Goal: Task Accomplishment & Management: Manage account settings

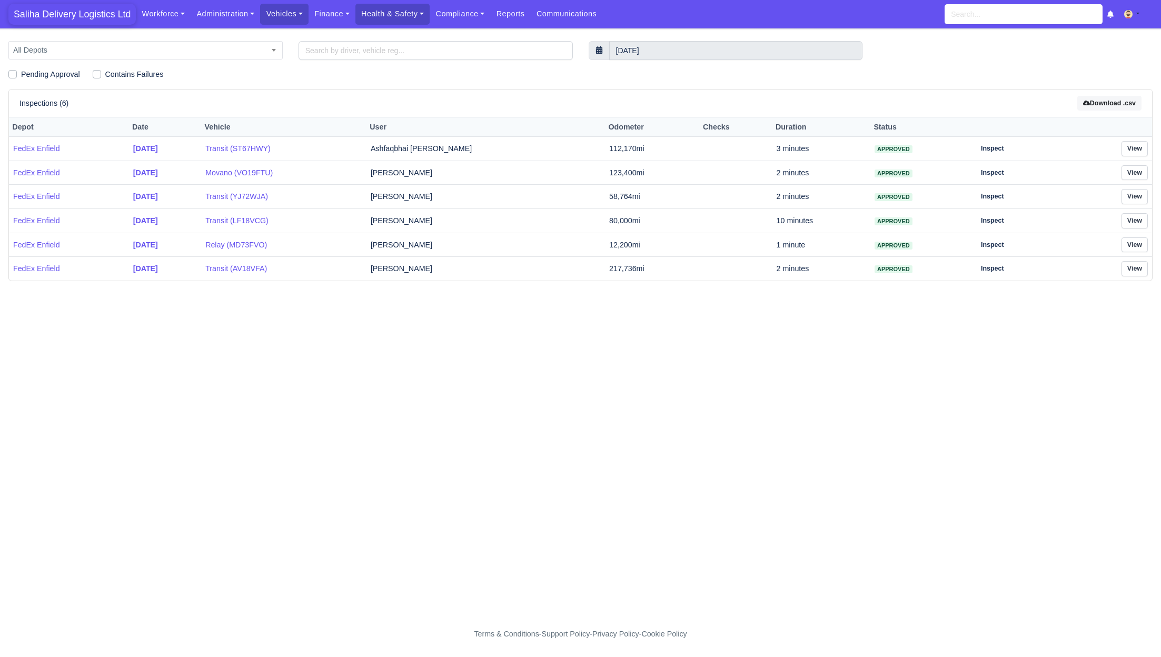
click at [94, 14] on span "Saliha Delivery Logistics Ltd" at bounding box center [71, 14] width 127 height 21
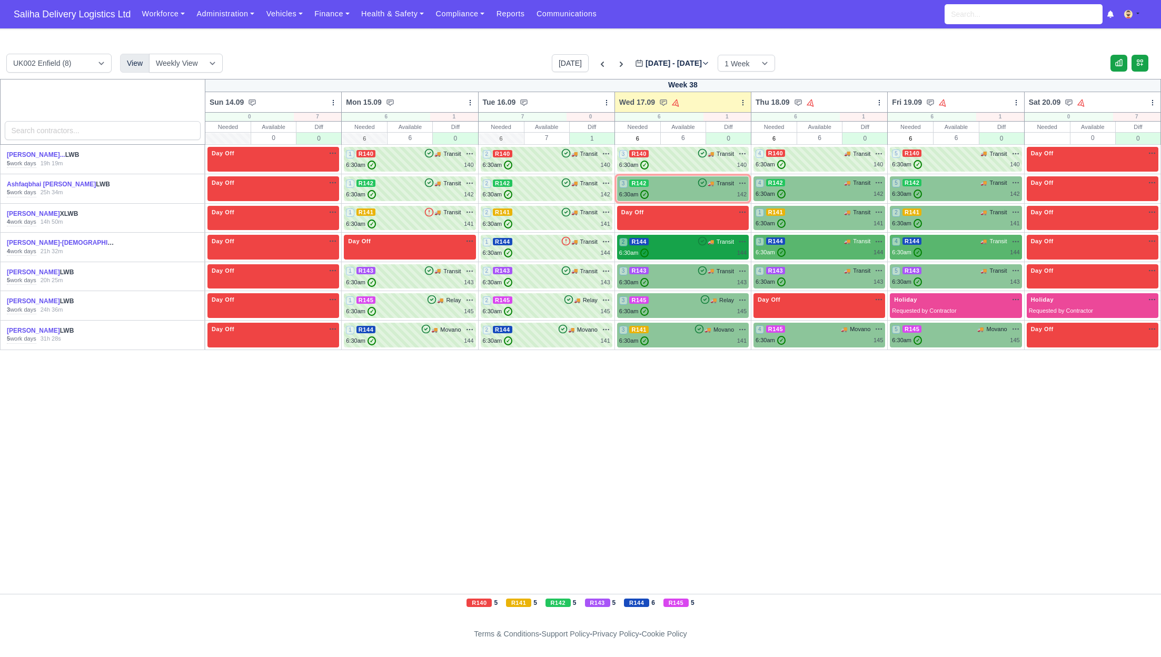
click at [672, 240] on div "2 R144 🚚 Transit" at bounding box center [682, 241] width 127 height 9
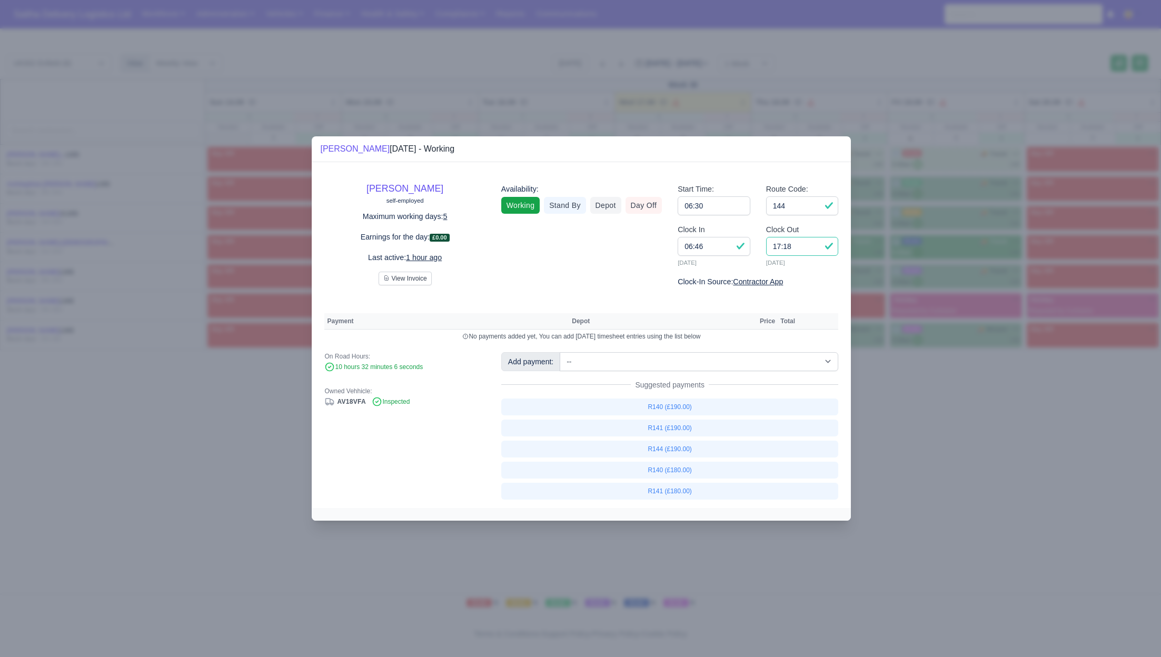
drag, startPoint x: 802, startPoint y: 247, endPoint x: 751, endPoint y: 249, distance: 50.6
click at [751, 249] on div "Clock In 06:46 17/09/2025 Clock Out 17:18 17/09/2025" at bounding box center [758, 250] width 176 height 52
type input "15:30"
click at [815, 212] on input "144" at bounding box center [802, 205] width 73 height 19
click at [682, 448] on link "R144 (£190.00)" at bounding box center [670, 449] width 338 height 17
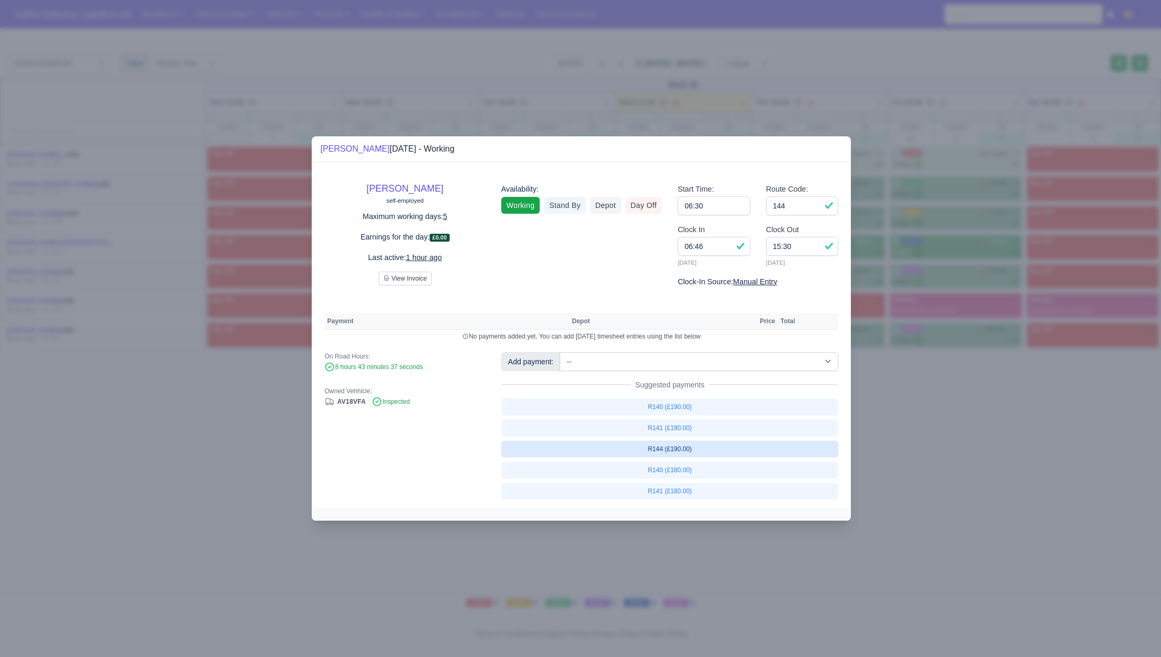
select select "1"
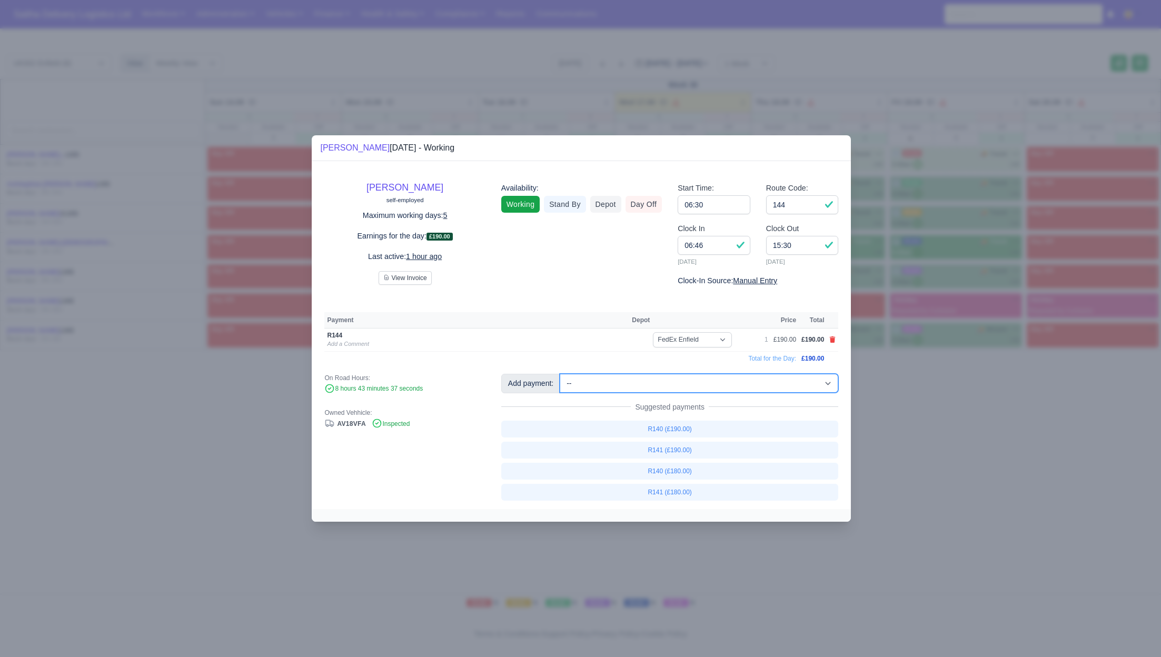
click at [653, 386] on select "-- Ad-Hoc 1 (AD-HO) Ad-Hoc 2 (AD-HO) Ad-Hoc 3 (AD-HO) Ad-Hoc 4 (AD-HO) Ad-Hoc 5…" at bounding box center [699, 383] width 279 height 19
click at [561, 374] on select "-- Ad-Hoc 1 (AD-HO) Ad-Hoc 2 (AD-HO) Ad-Hoc 3 (AD-HO) Ad-Hoc 4 (AD-HO) Ad-Hoc 5…" at bounding box center [699, 383] width 279 height 19
select select "1"
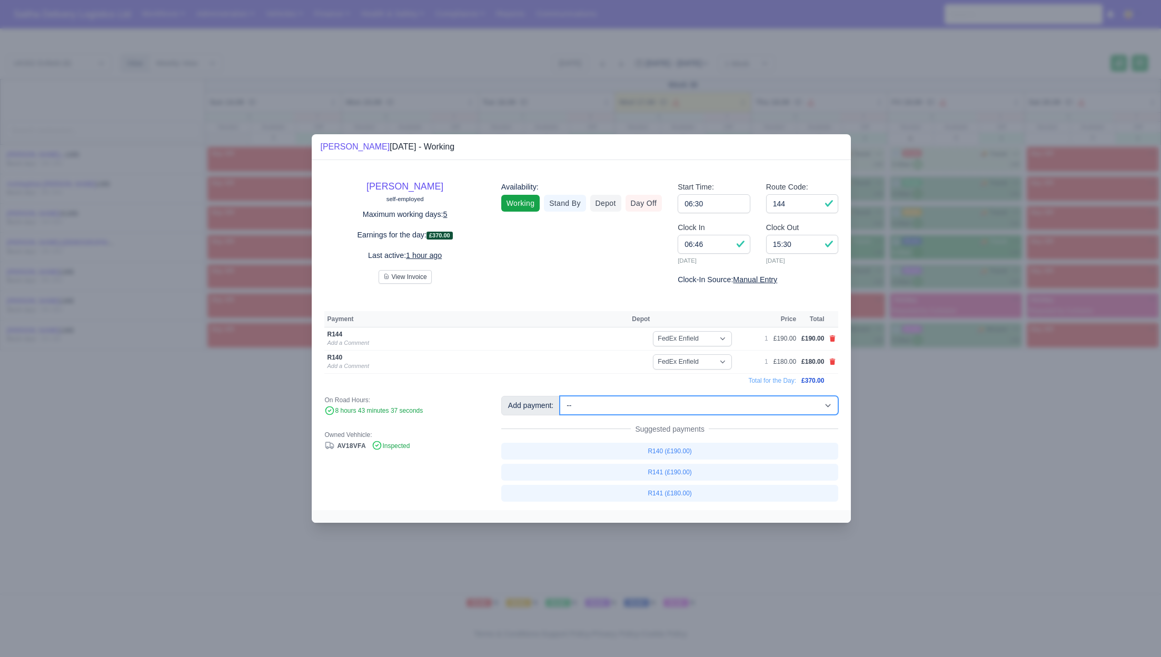
click at [648, 408] on select "-- Ad-Hoc 1 (AD-HO) Ad-Hoc 2 (AD-HO) Ad-Hoc 3 (AD-HO) Ad-Hoc 4 (AD-HO) Ad-Hoc 5…" at bounding box center [699, 405] width 279 height 19
click at [561, 396] on select "-- Ad-Hoc 1 (AD-HO) Ad-Hoc 2 (AD-HO) Ad-Hoc 3 (AD-HO) Ad-Hoc 4 (AD-HO) Ad-Hoc 5…" at bounding box center [699, 405] width 279 height 19
select select "1"
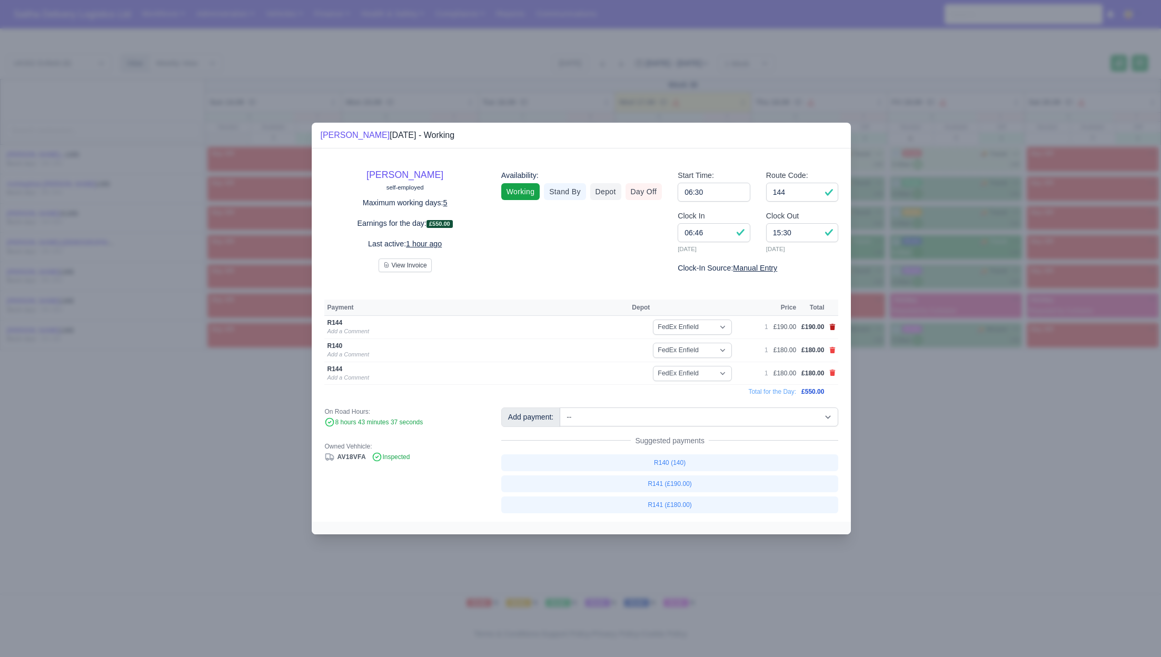
click at [832, 329] on icon at bounding box center [833, 327] width 6 height 6
select select
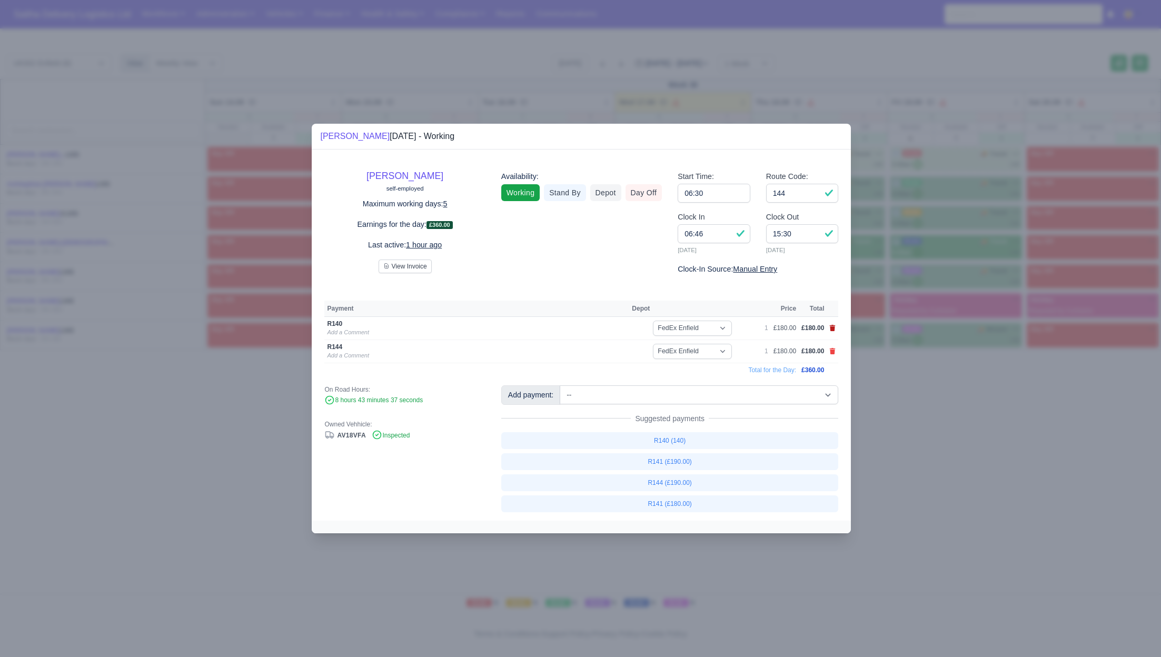
click at [832, 329] on icon at bounding box center [833, 328] width 6 height 6
select select
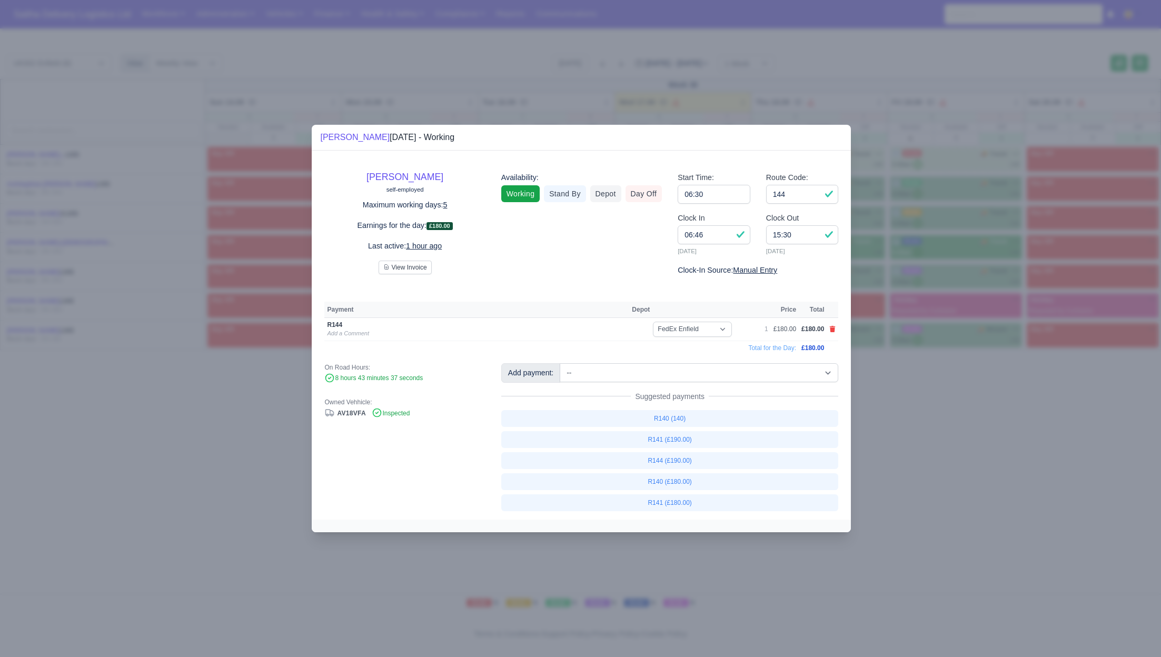
click at [894, 430] on div at bounding box center [580, 328] width 1161 height 657
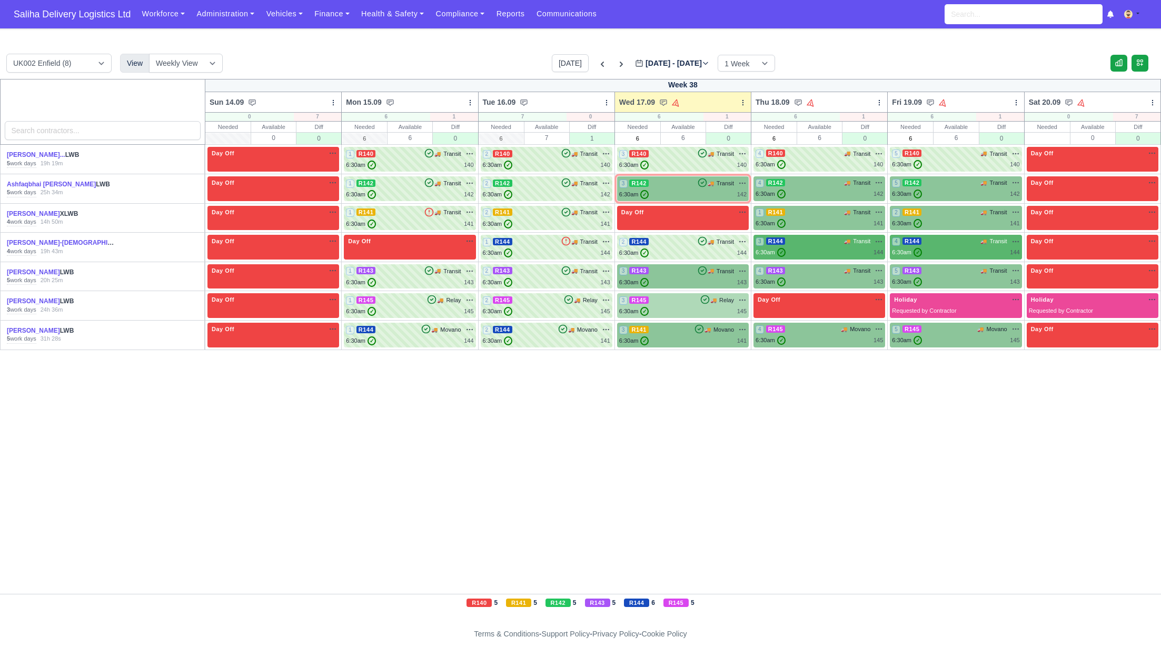
click at [710, 307] on div "6:30am ✓ 145" at bounding box center [682, 311] width 127 height 9
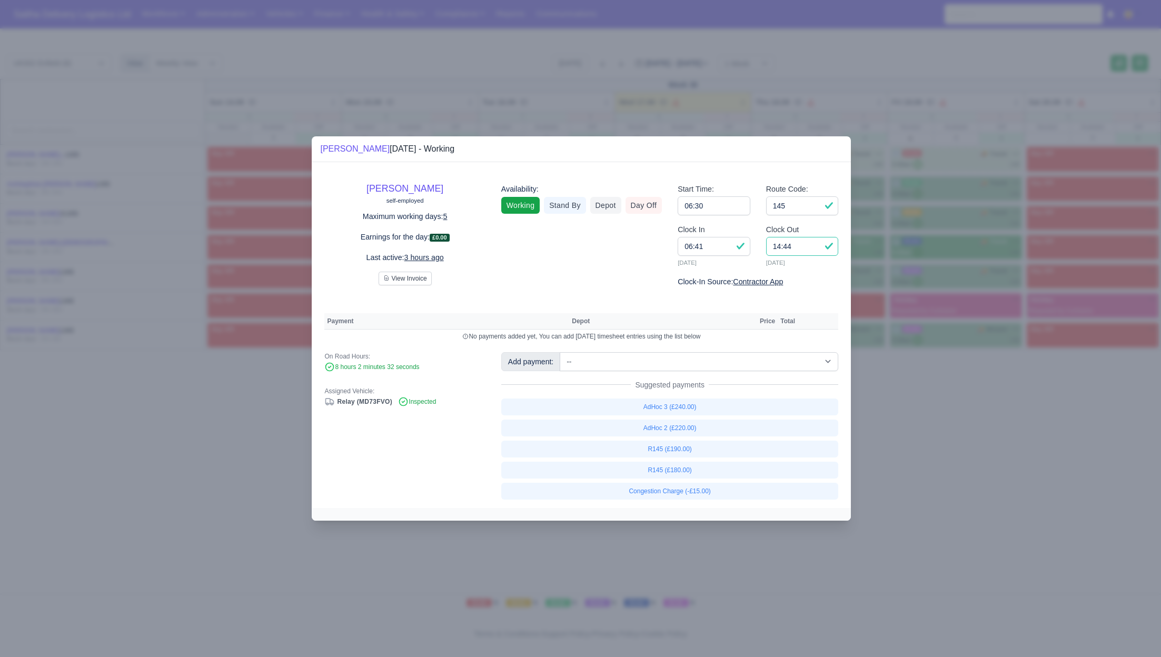
click at [799, 247] on input "14:44" at bounding box center [802, 246] width 73 height 19
type input "14:30"
click at [654, 470] on link "R145 (£180.00)" at bounding box center [670, 470] width 338 height 17
select select "1"
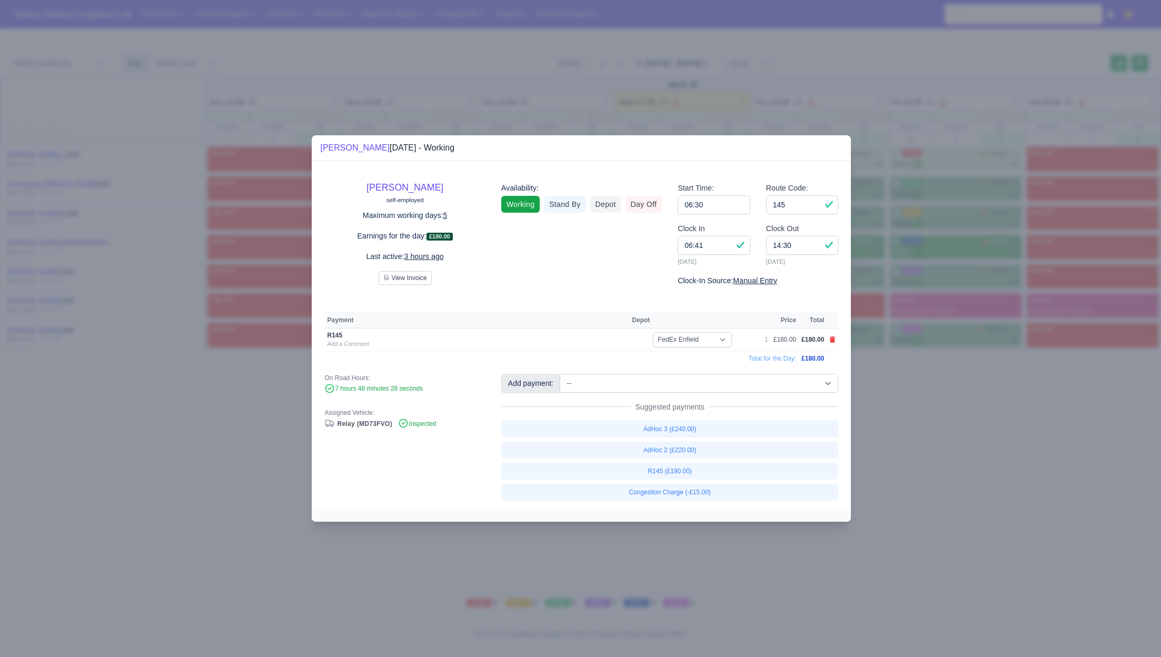
click at [66, 414] on div at bounding box center [580, 328] width 1161 height 657
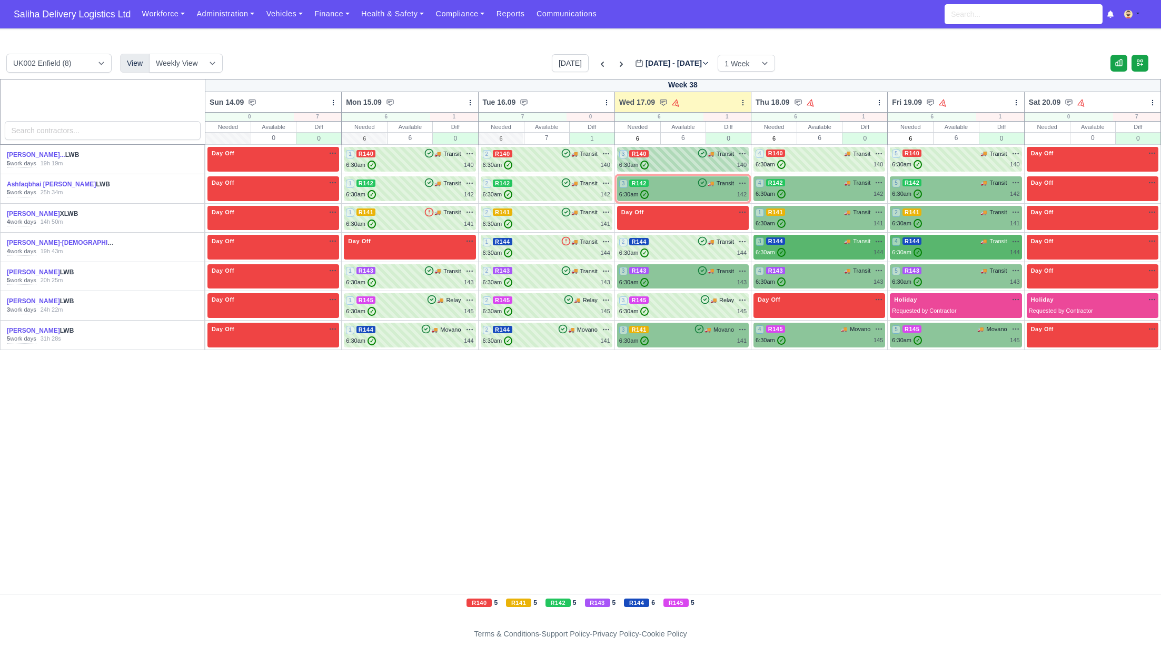
click at [689, 147] on div "3 R140 🚚" at bounding box center [683, 159] width 132 height 25
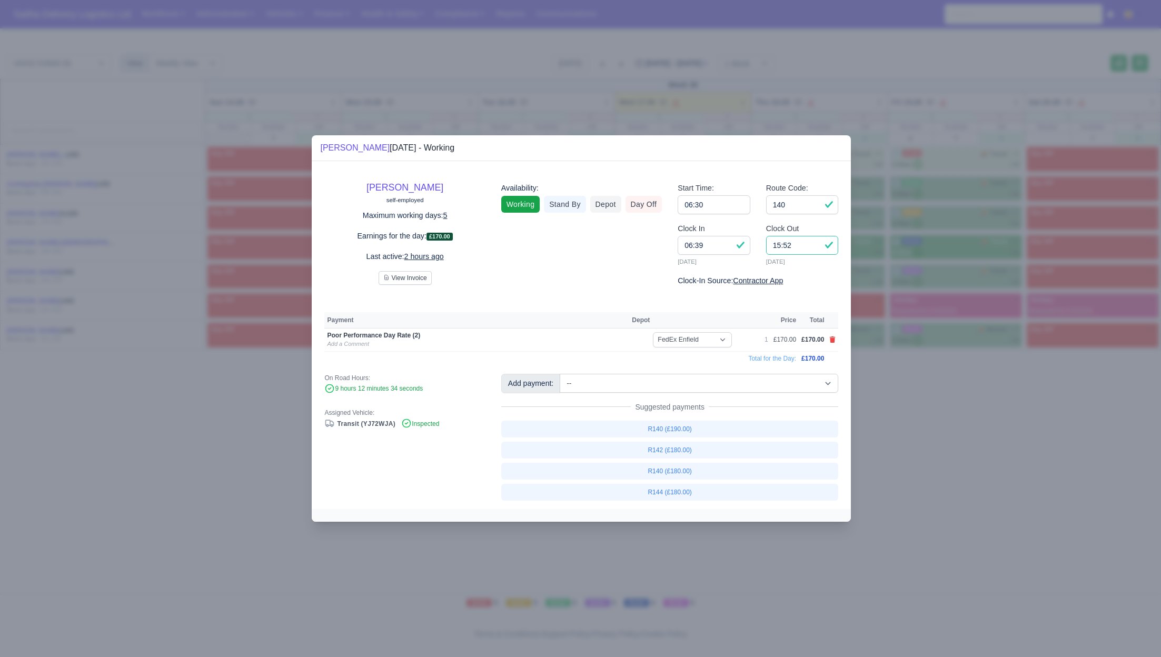
click at [793, 248] on input "15:52" at bounding box center [802, 245] width 73 height 19
type input "15:30"
drag, startPoint x: 919, startPoint y: 419, endPoint x: 884, endPoint y: 372, distance: 58.7
click at [920, 419] on div at bounding box center [580, 328] width 1161 height 657
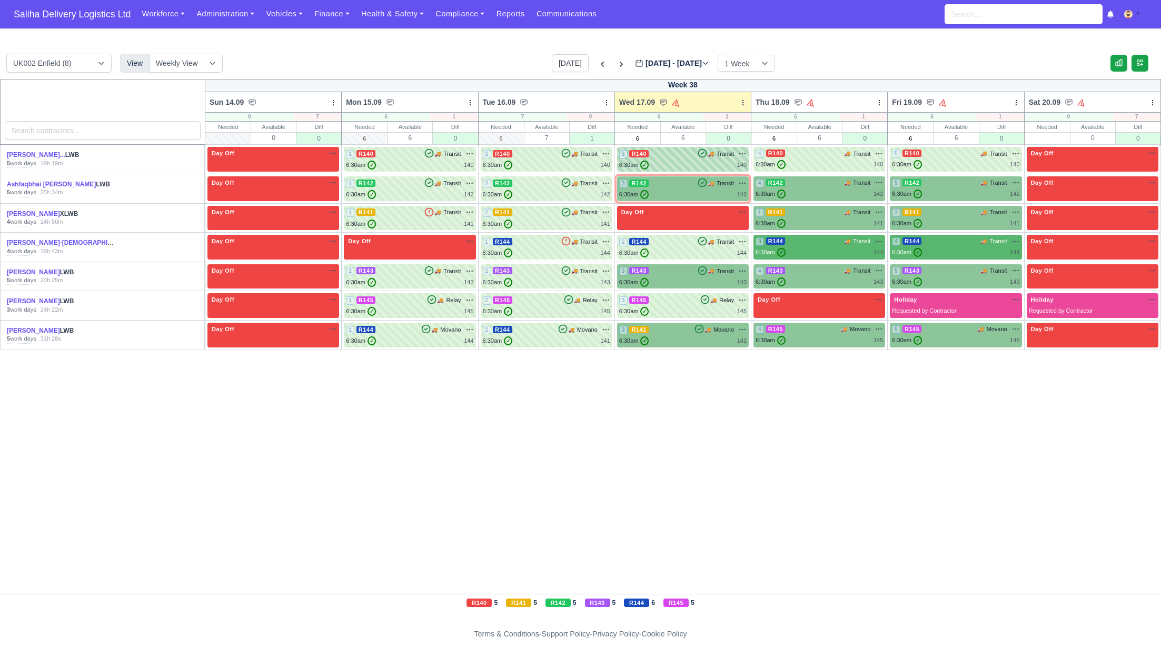
click at [689, 166] on div "6:30am ✓ 140" at bounding box center [682, 165] width 127 height 9
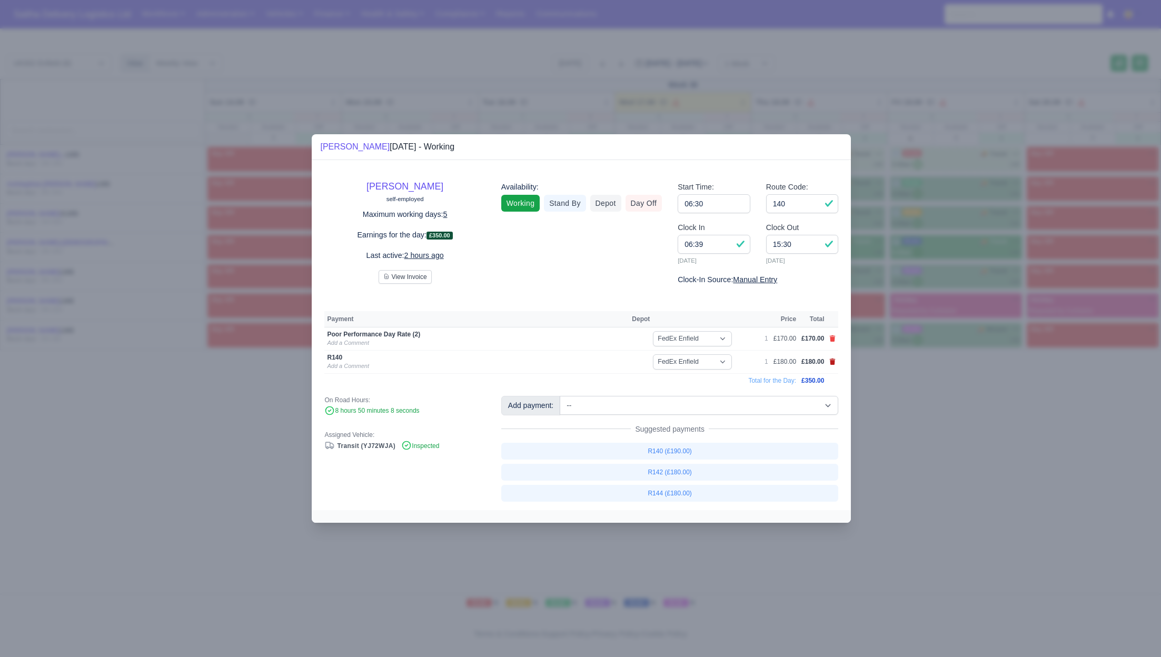
click at [835, 360] on icon at bounding box center [833, 362] width 6 height 6
select select
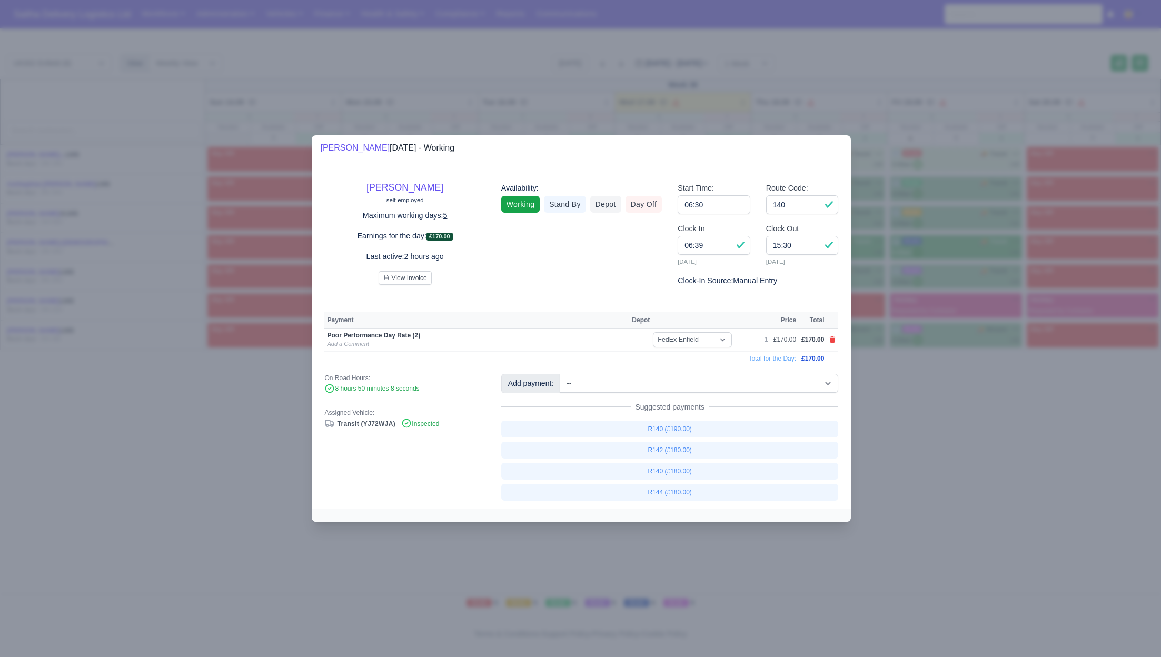
drag, startPoint x: 918, startPoint y: 394, endPoint x: 471, endPoint y: 226, distance: 477.7
click at [917, 394] on div at bounding box center [580, 328] width 1161 height 657
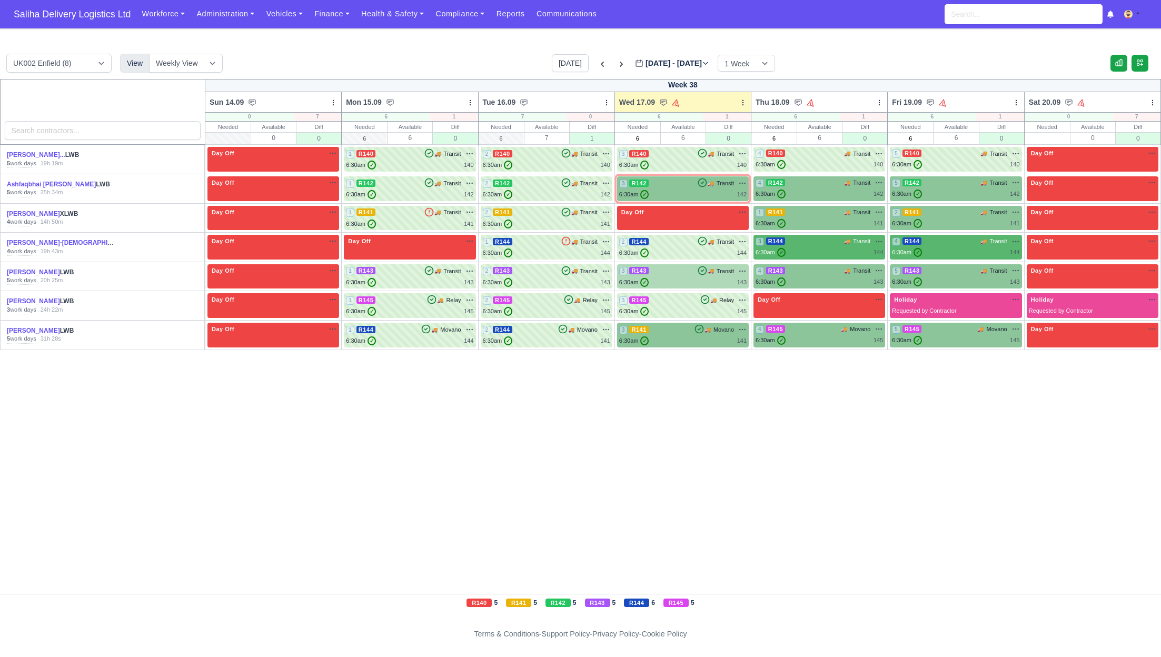
click at [693, 276] on div "3 R143 🚚 Transit" at bounding box center [682, 276] width 127 height 21
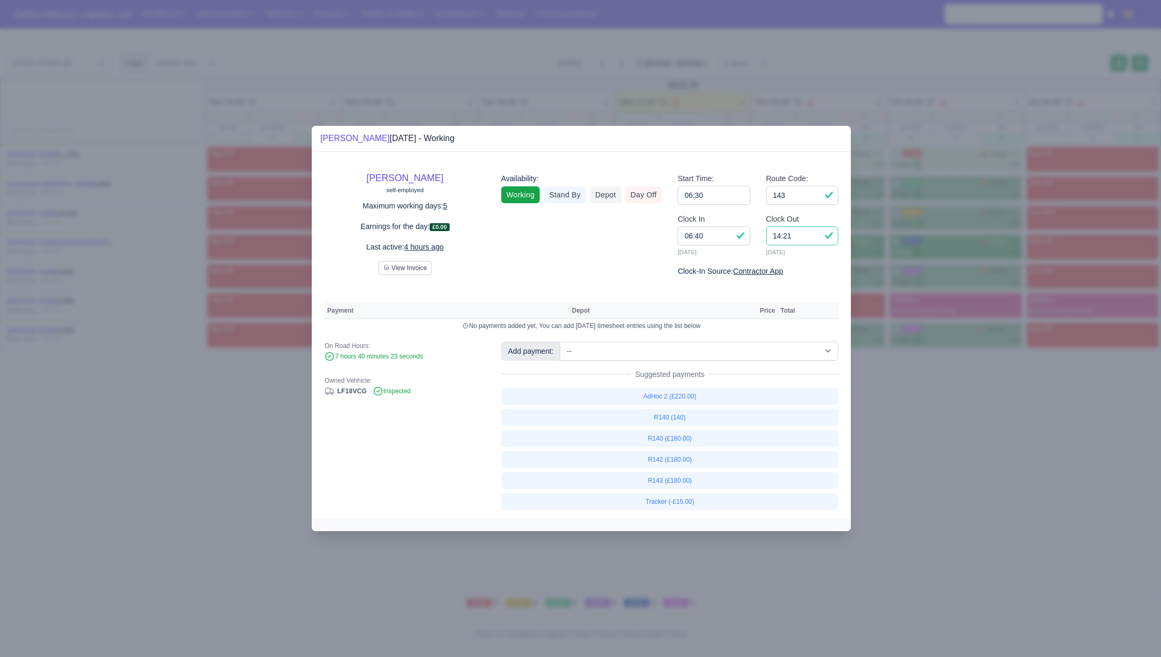
click at [807, 234] on input "14:21" at bounding box center [802, 235] width 73 height 19
type input "14:20"
click at [662, 479] on link "R143 (£180.00)" at bounding box center [670, 480] width 338 height 17
select select "1"
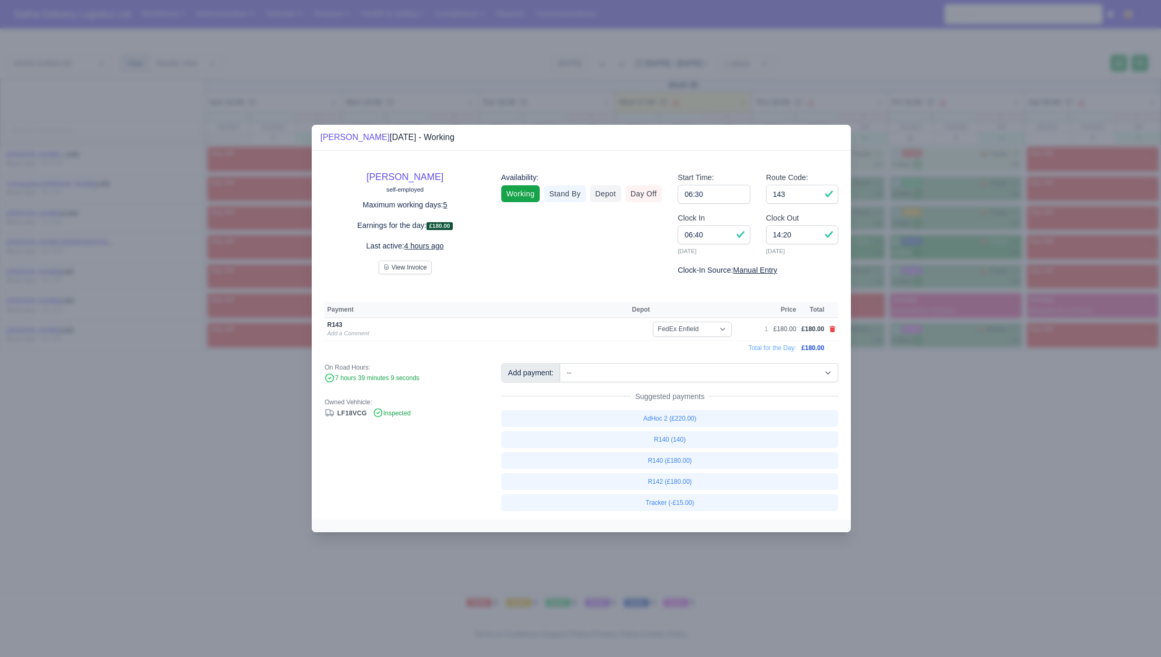
drag, startPoint x: 888, startPoint y: 455, endPoint x: 874, endPoint y: 439, distance: 22.0
click at [888, 455] on div at bounding box center [580, 328] width 1161 height 657
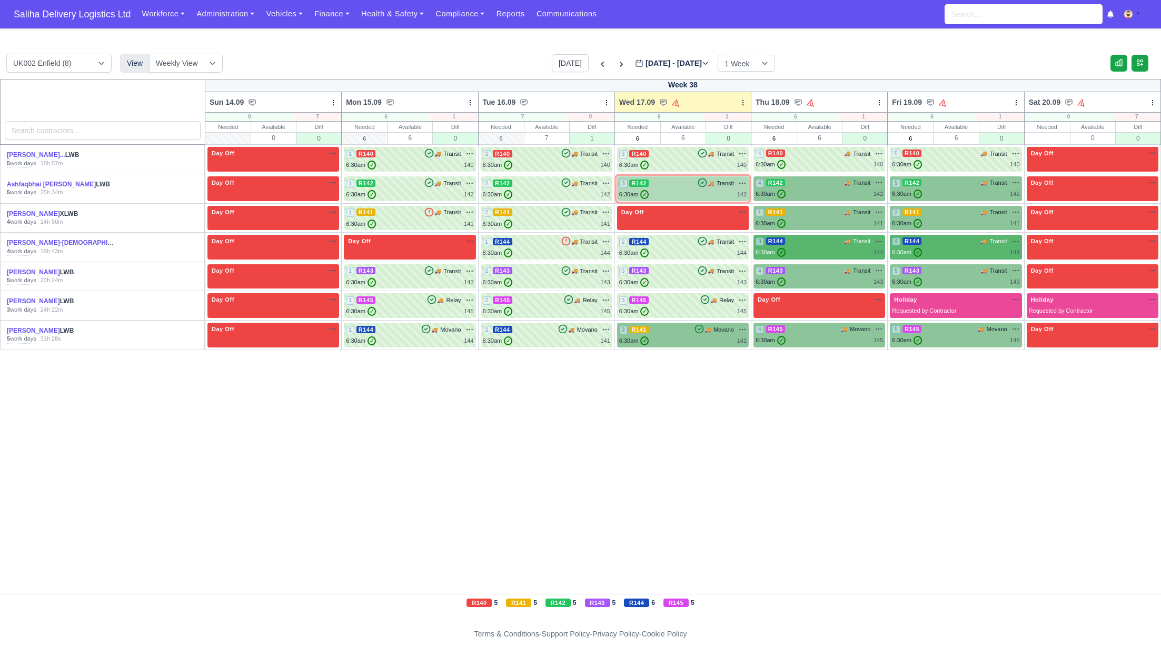
click at [684, 186] on div "3 R142 🚚 Transit" at bounding box center [682, 182] width 127 height 9
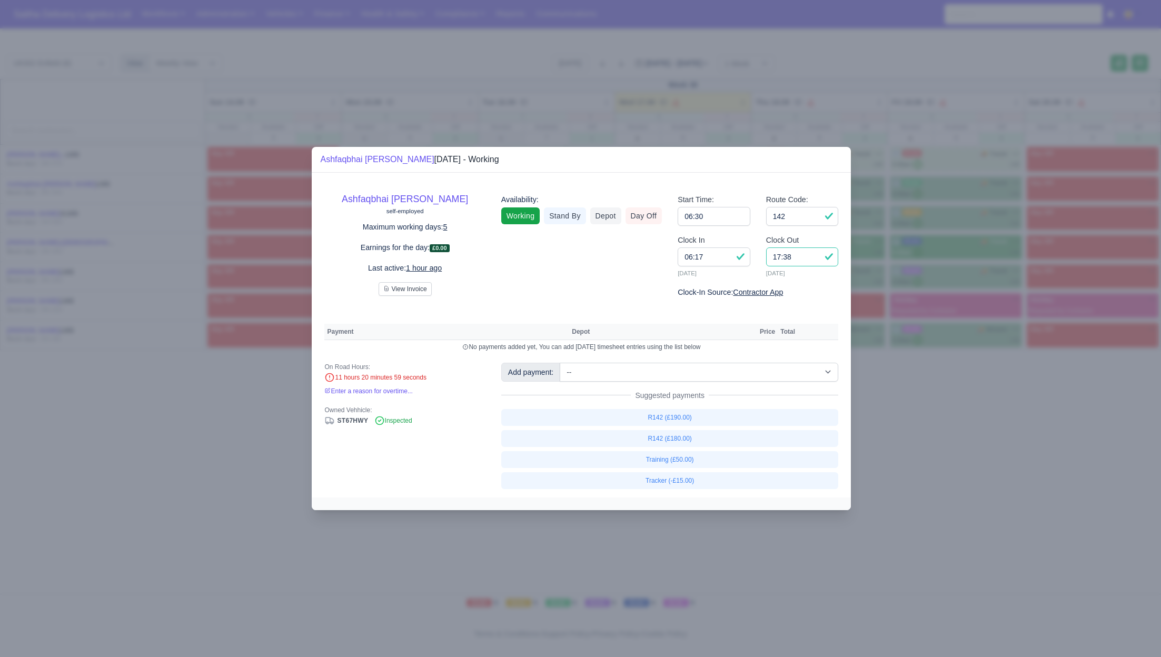
click at [802, 258] on input "17:38" at bounding box center [802, 256] width 73 height 19
type input "1"
type input "16:30"
click at [685, 444] on link "R142 (£180.00)" at bounding box center [670, 438] width 338 height 17
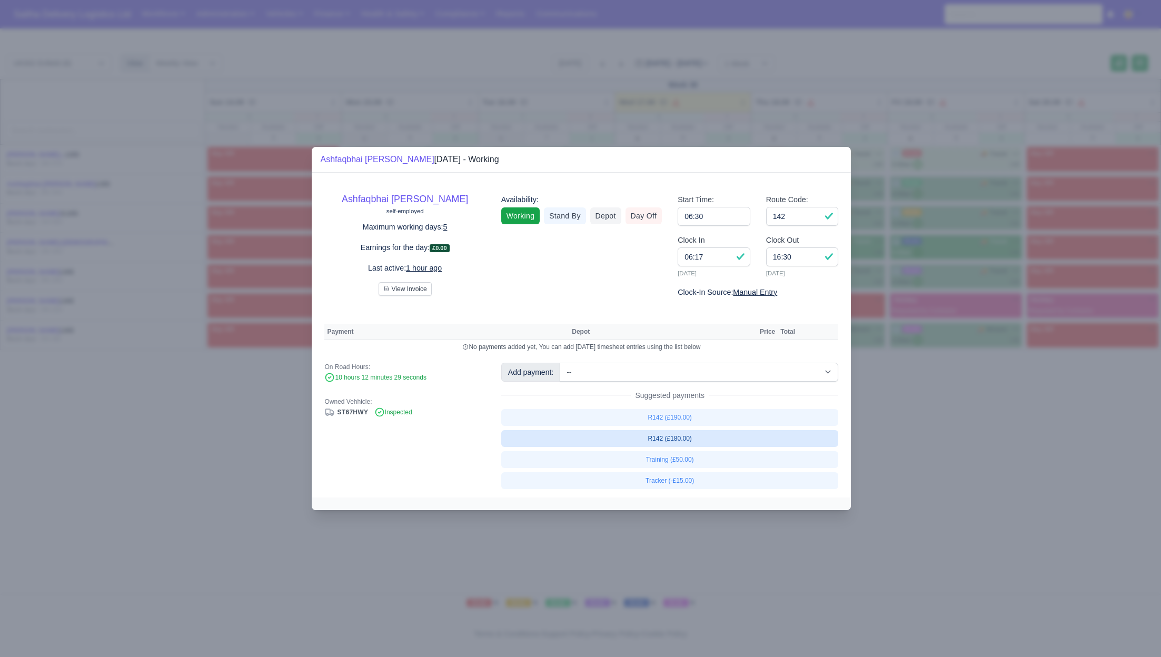
select select "1"
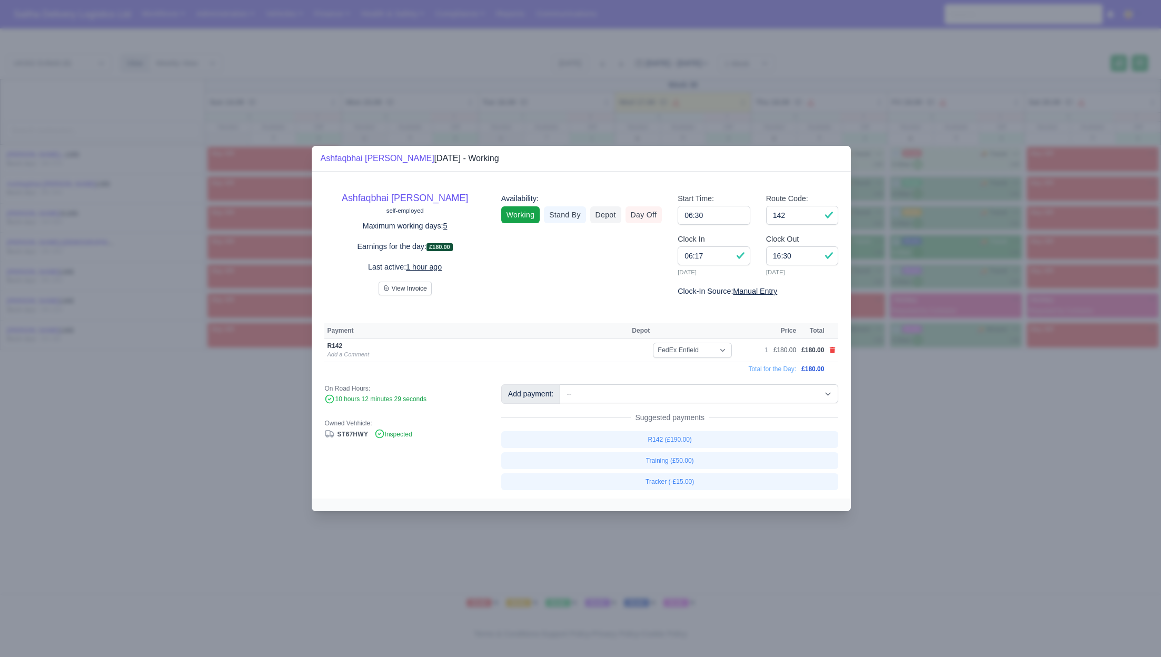
click at [941, 444] on div at bounding box center [580, 328] width 1161 height 657
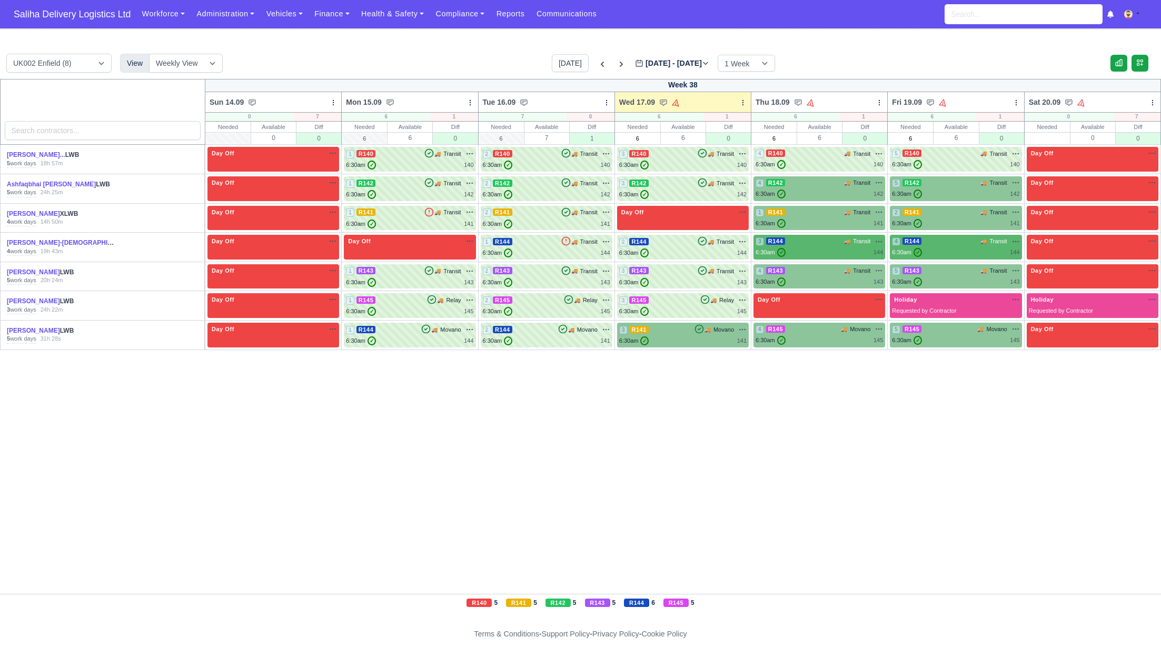
click at [684, 348] on td "3 R141 🚚" at bounding box center [682, 334] width 136 height 29
click at [681, 331] on div "3 R141 🚚 Movano" at bounding box center [682, 329] width 127 height 9
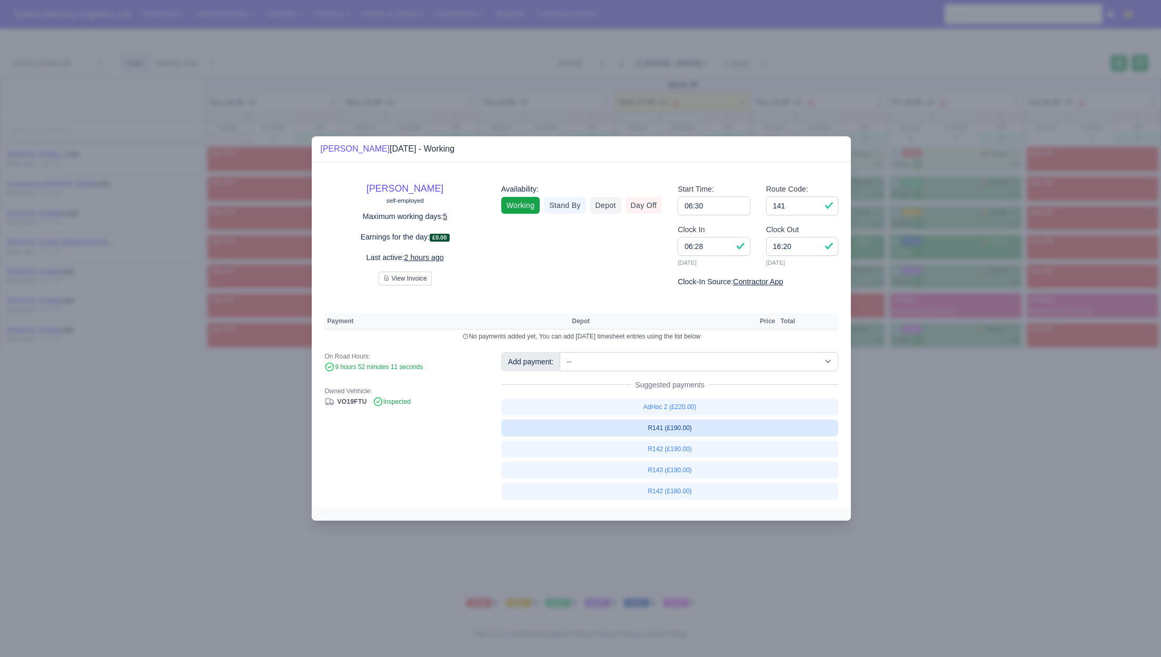
click at [691, 429] on link "R141 (£190.00)" at bounding box center [670, 428] width 338 height 17
select select "1"
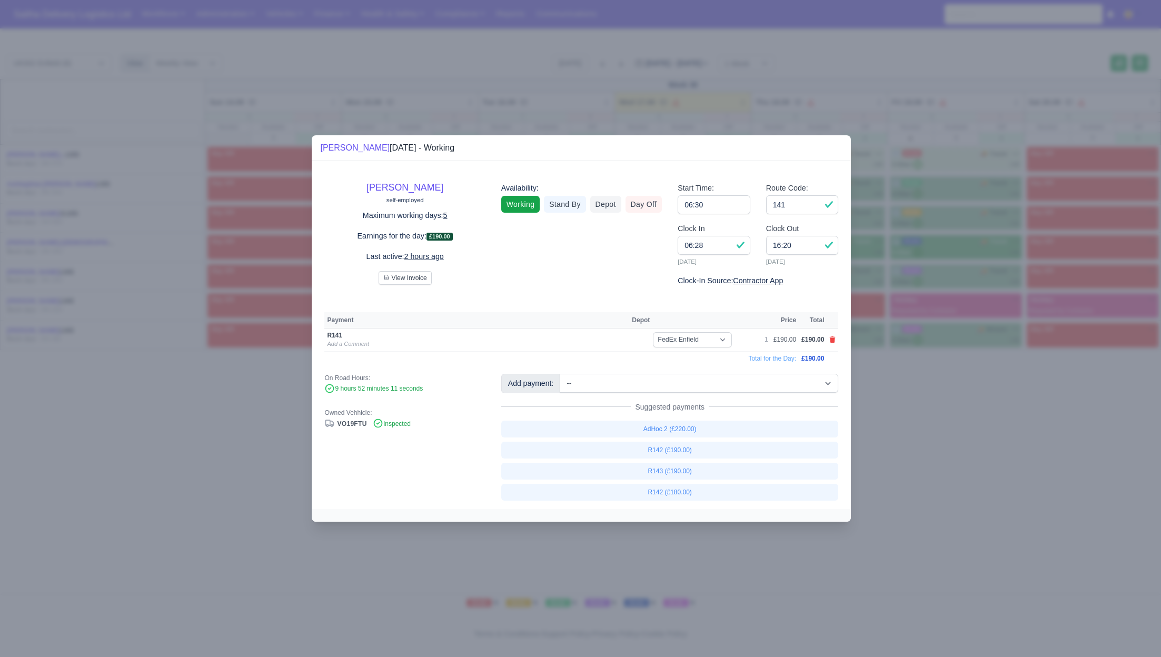
click at [942, 429] on div at bounding box center [580, 328] width 1161 height 657
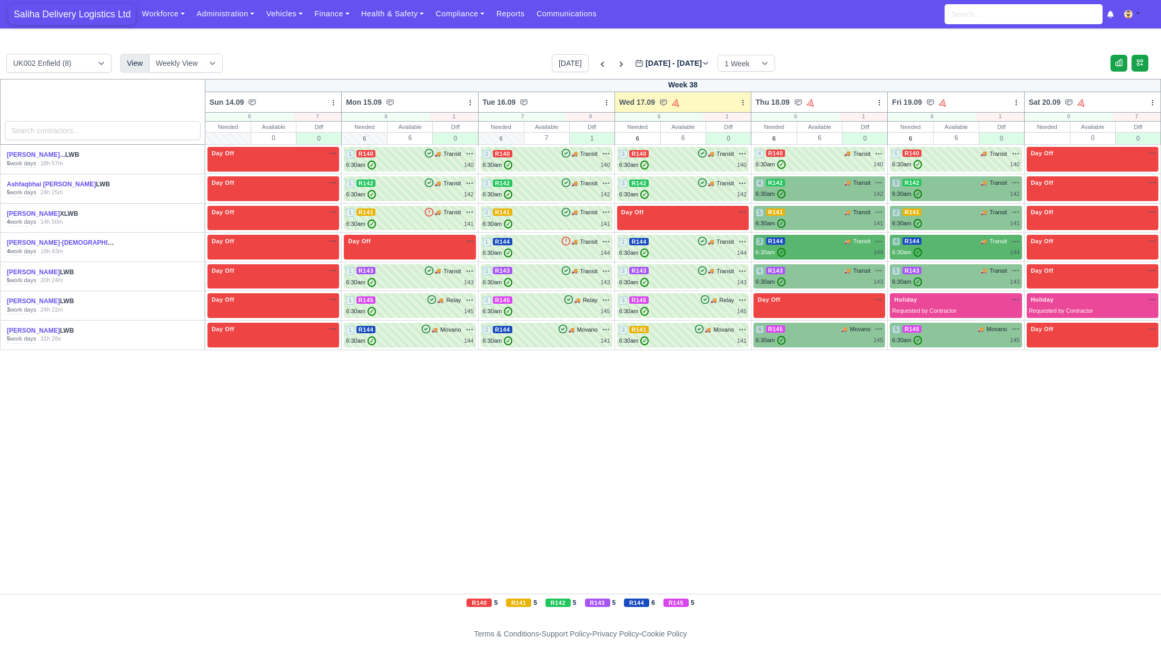
click at [83, 19] on span "Saliha Delivery Logistics Ltd" at bounding box center [71, 14] width 127 height 21
click at [326, 13] on link "Finance" at bounding box center [332, 14] width 47 height 21
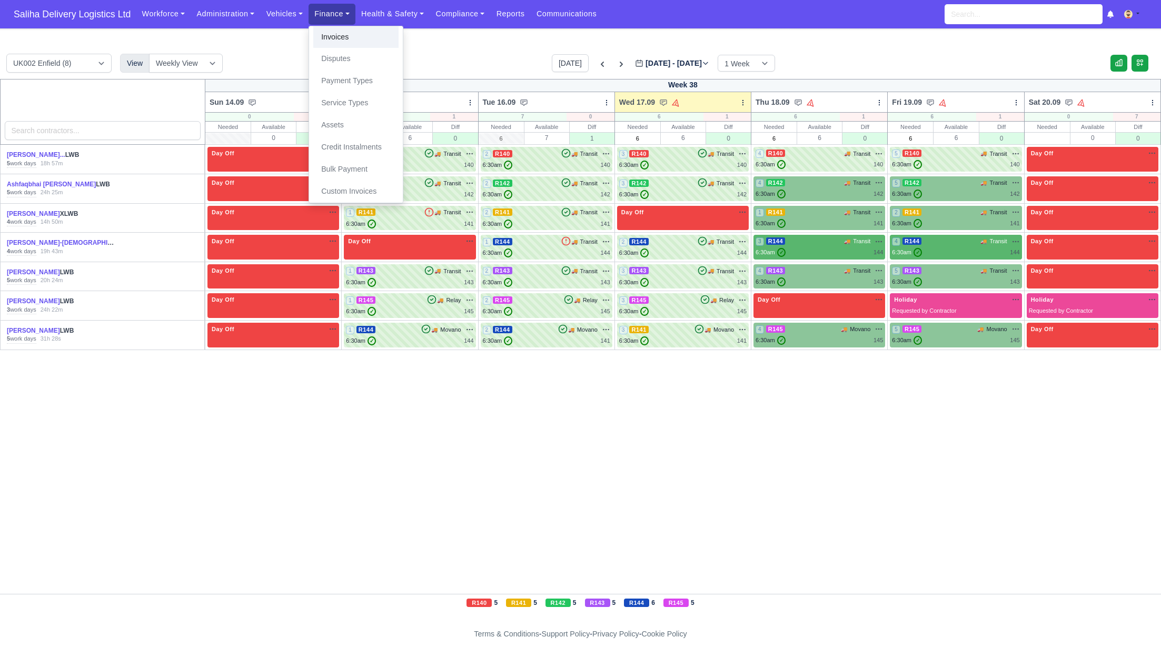
click at [330, 37] on link "Invoices" at bounding box center [355, 37] width 85 height 22
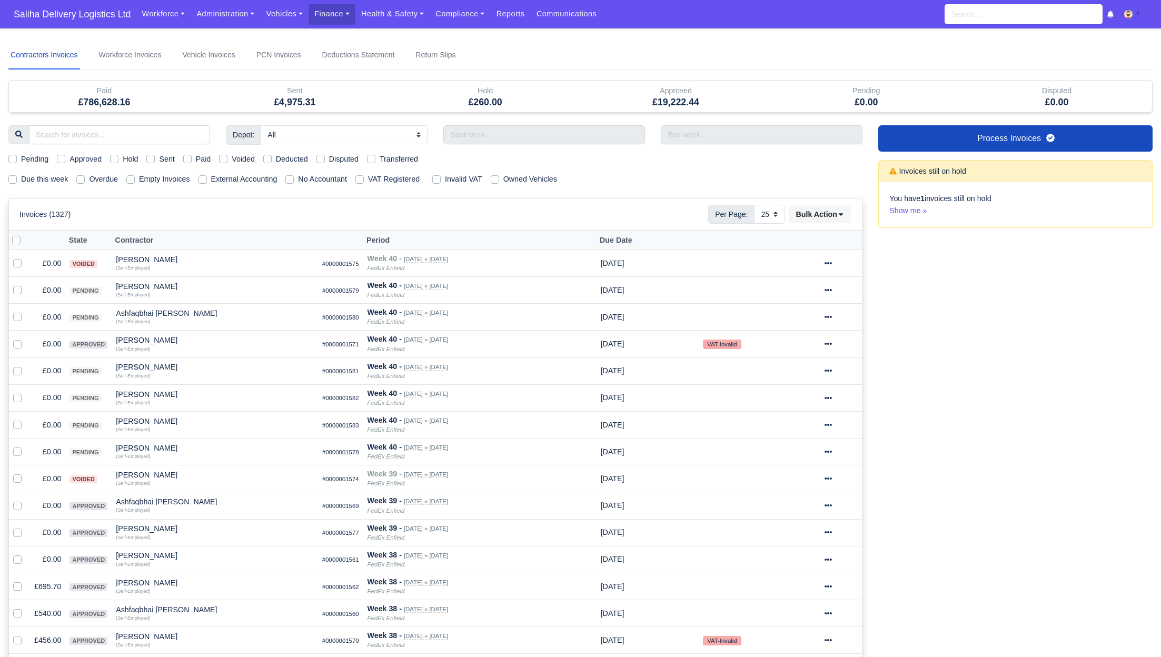
select select "25"
click at [159, 161] on label "Sent" at bounding box center [166, 159] width 15 height 12
click at [150, 161] on input "Sent" at bounding box center [150, 157] width 8 height 8
checkbox input "true"
